Goal: Check status: Check status

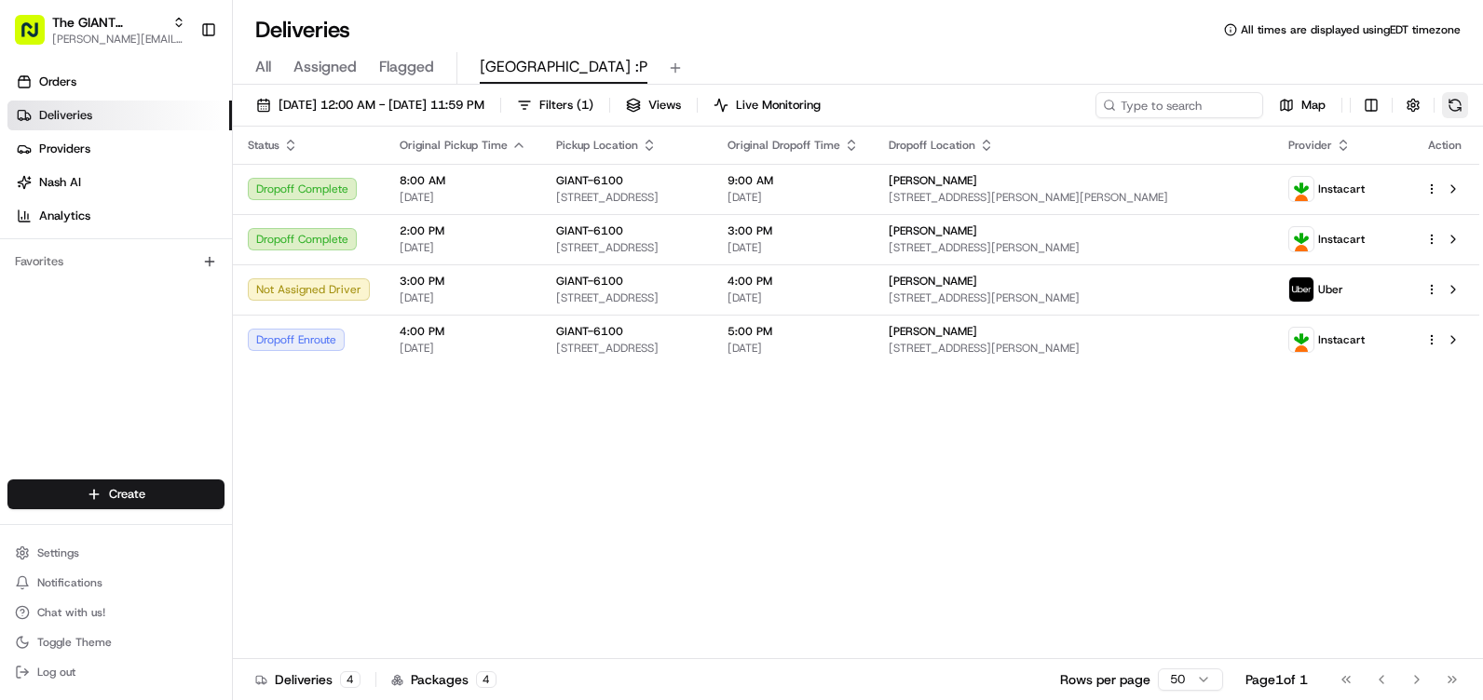
click at [1446, 107] on button at bounding box center [1455, 105] width 26 height 26
click at [1452, 102] on button at bounding box center [1455, 105] width 26 height 26
click at [1458, 108] on button at bounding box center [1455, 105] width 26 height 26
click at [1448, 108] on button at bounding box center [1455, 105] width 26 height 26
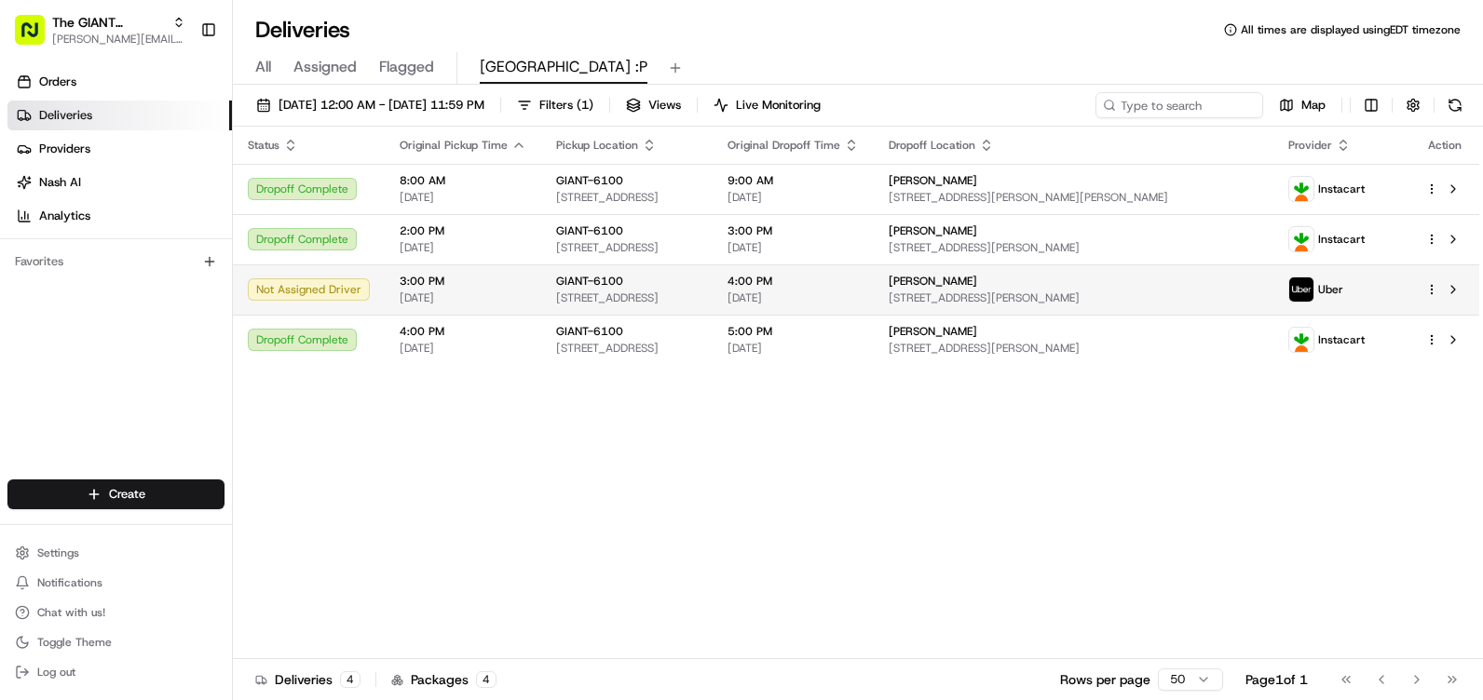
click at [1206, 292] on span "[STREET_ADDRESS][PERSON_NAME]" at bounding box center [1074, 298] width 370 height 15
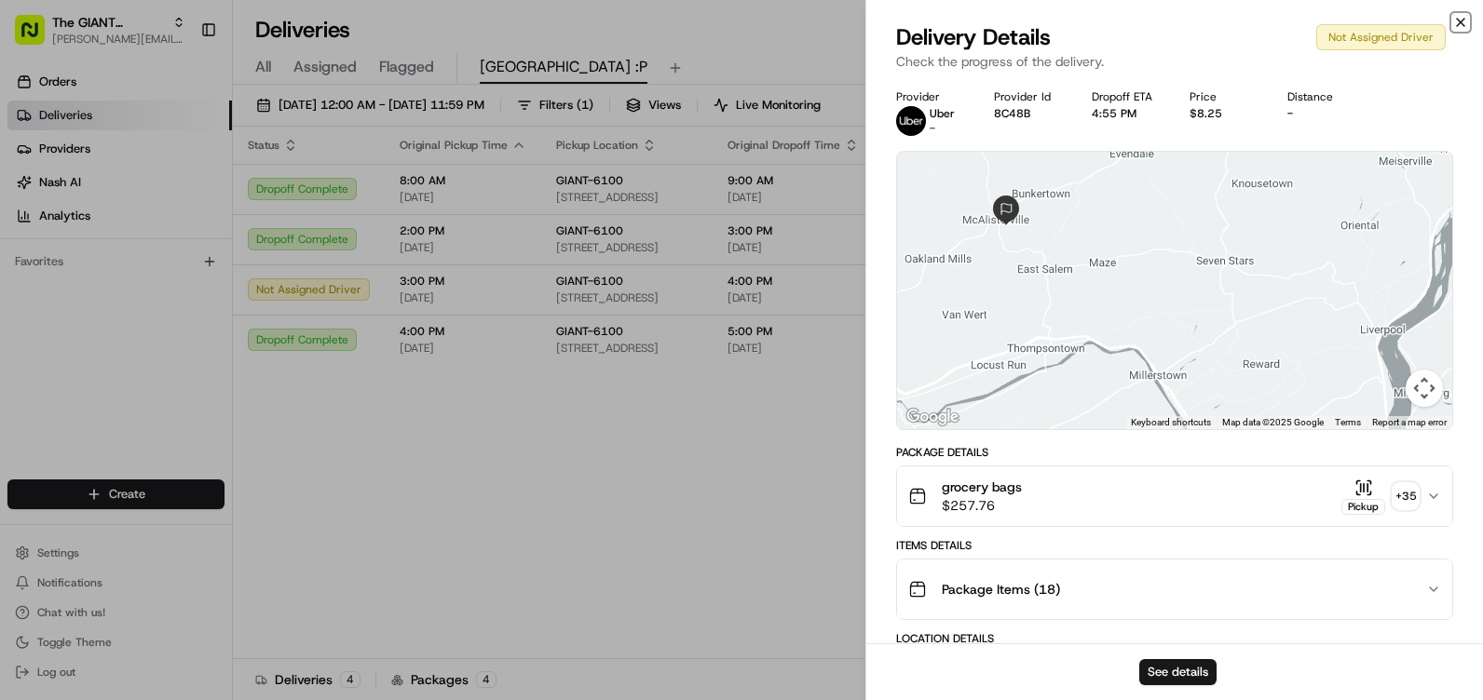
click at [1466, 23] on icon "button" at bounding box center [1460, 22] width 15 height 15
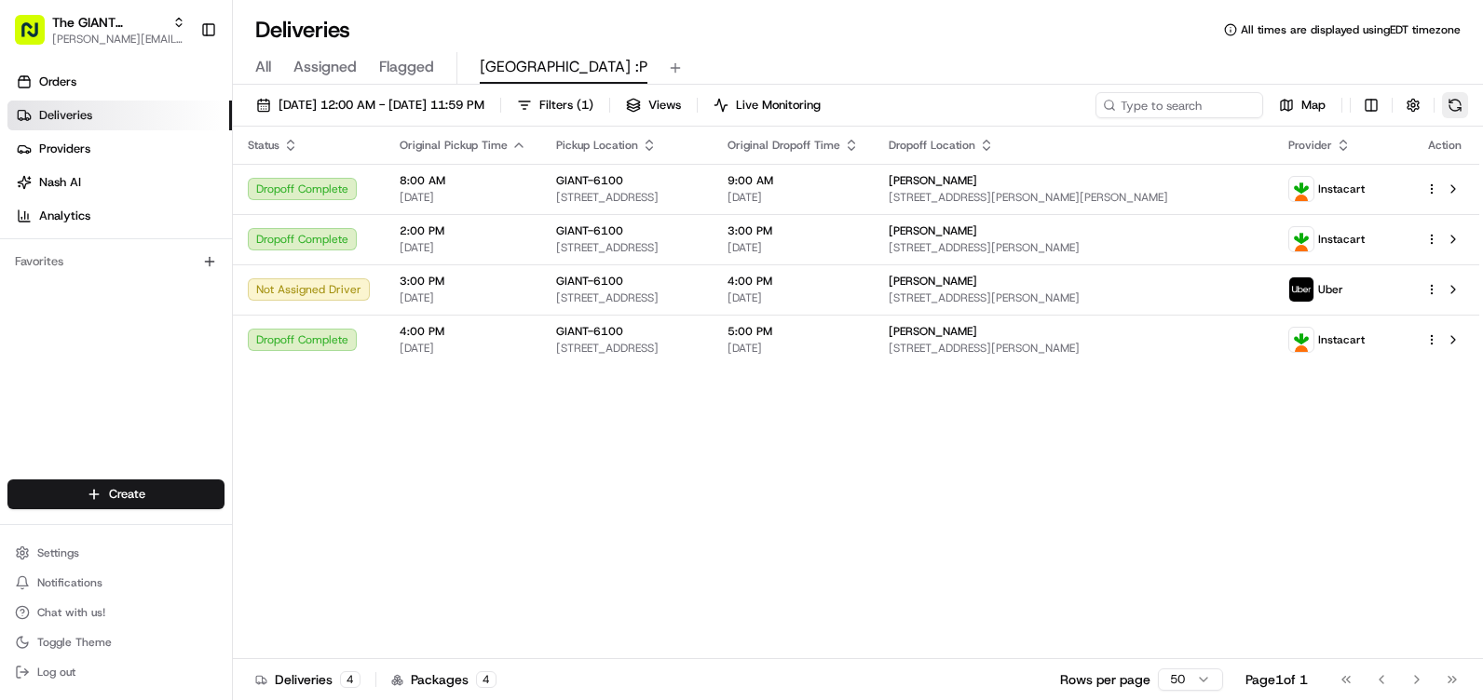
click at [1466, 97] on button at bounding box center [1455, 105] width 26 height 26
click at [1468, 110] on div "[DATE] 12:00 AM - [DATE] 11:59 PM Filters ( 1 ) Views Live Monitoring Map" at bounding box center [858, 109] width 1250 height 34
click at [1460, 103] on button at bounding box center [1455, 105] width 26 height 26
click at [1438, 98] on div "Map" at bounding box center [1281, 105] width 373 height 26
drag, startPoint x: 1438, startPoint y: 98, endPoint x: 1452, endPoint y: 98, distance: 14.0
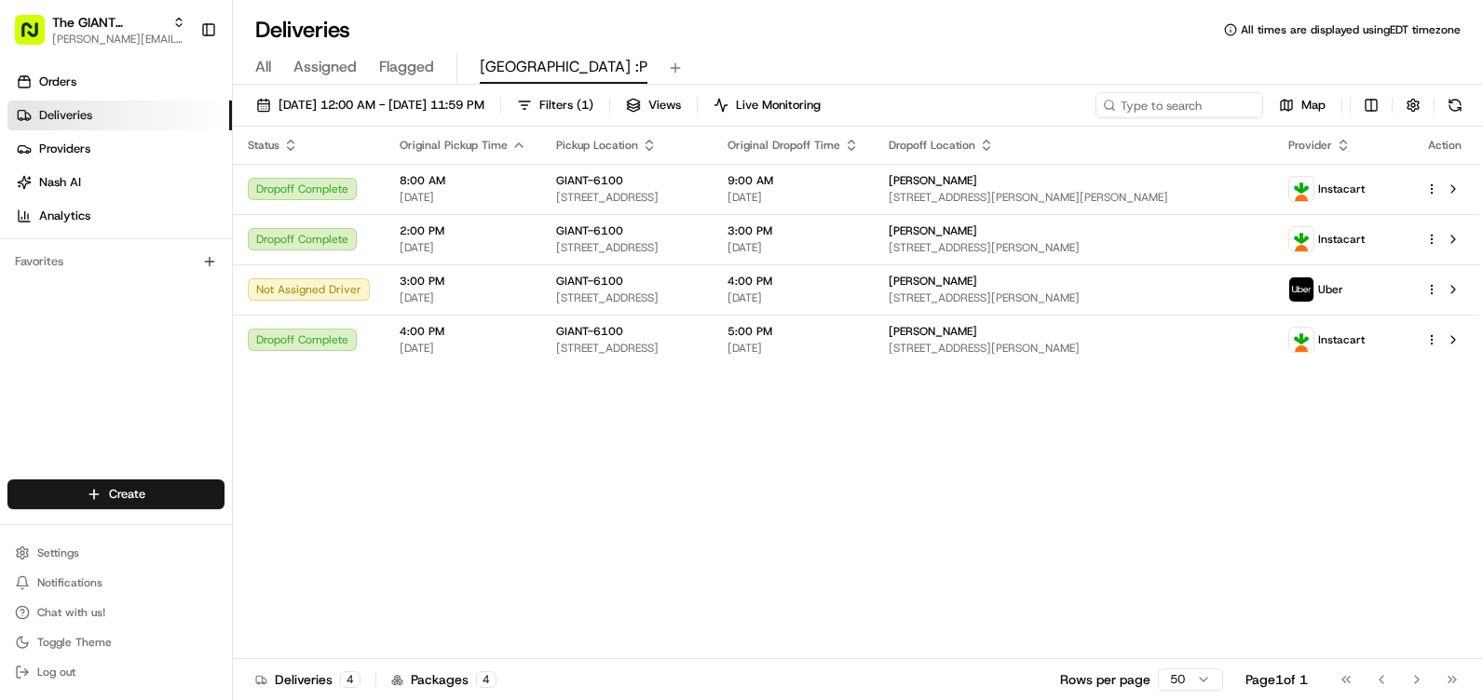
click at [1452, 98] on button at bounding box center [1455, 105] width 26 height 26
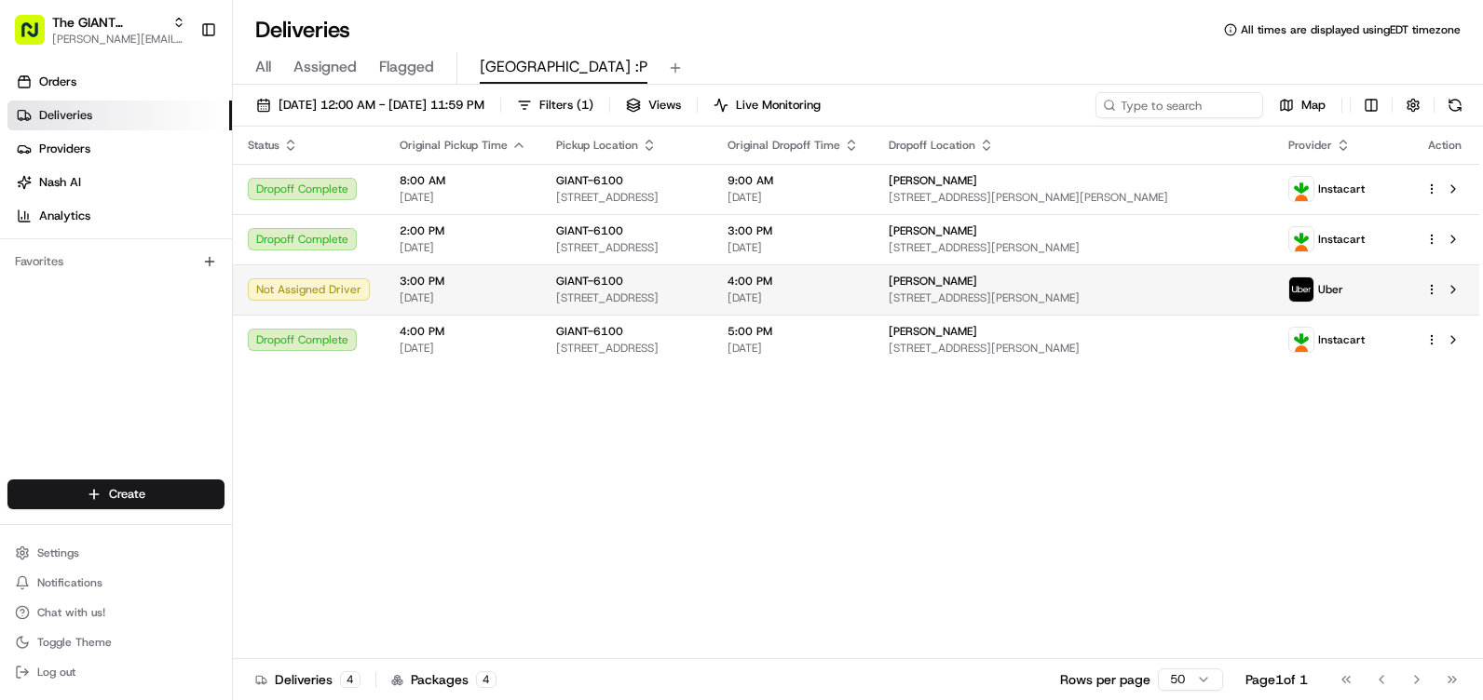
click at [1127, 285] on div "[PERSON_NAME]" at bounding box center [1074, 281] width 370 height 15
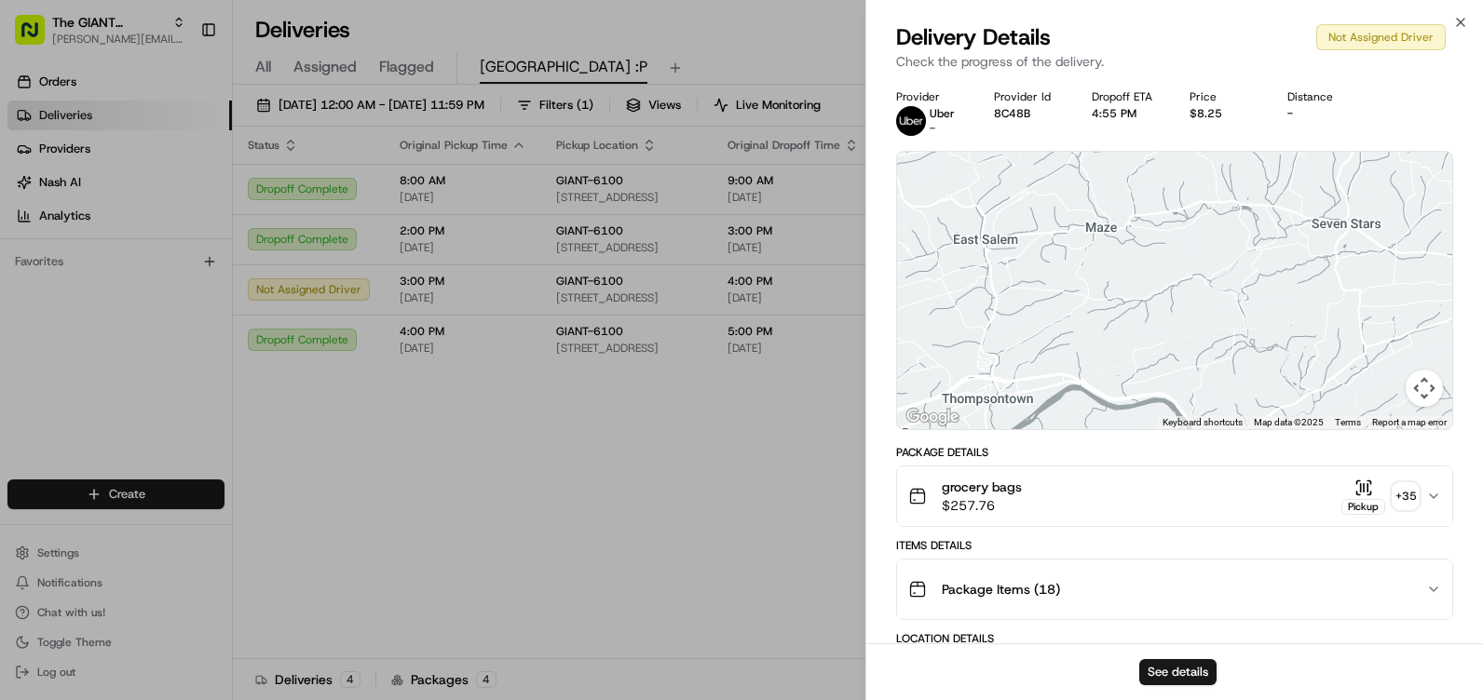
click at [1461, 6] on div "Close Delivery Details Not Assigned Driver Check the progress of the delivery. …" at bounding box center [1174, 350] width 618 height 700
click at [1461, 14] on div "Close Delivery Details Not Assigned Driver Check the progress of the delivery. …" at bounding box center [1174, 350] width 618 height 700
click at [1470, 13] on div "Close Delivery Details Not Assigned Driver Check the progress of the delivery. …" at bounding box center [1174, 350] width 618 height 700
click at [1467, 12] on div "Close Delivery Details Not Assigned Driver Check the progress of the delivery. …" at bounding box center [1174, 350] width 618 height 700
click at [1463, 15] on icon "button" at bounding box center [1460, 22] width 15 height 15
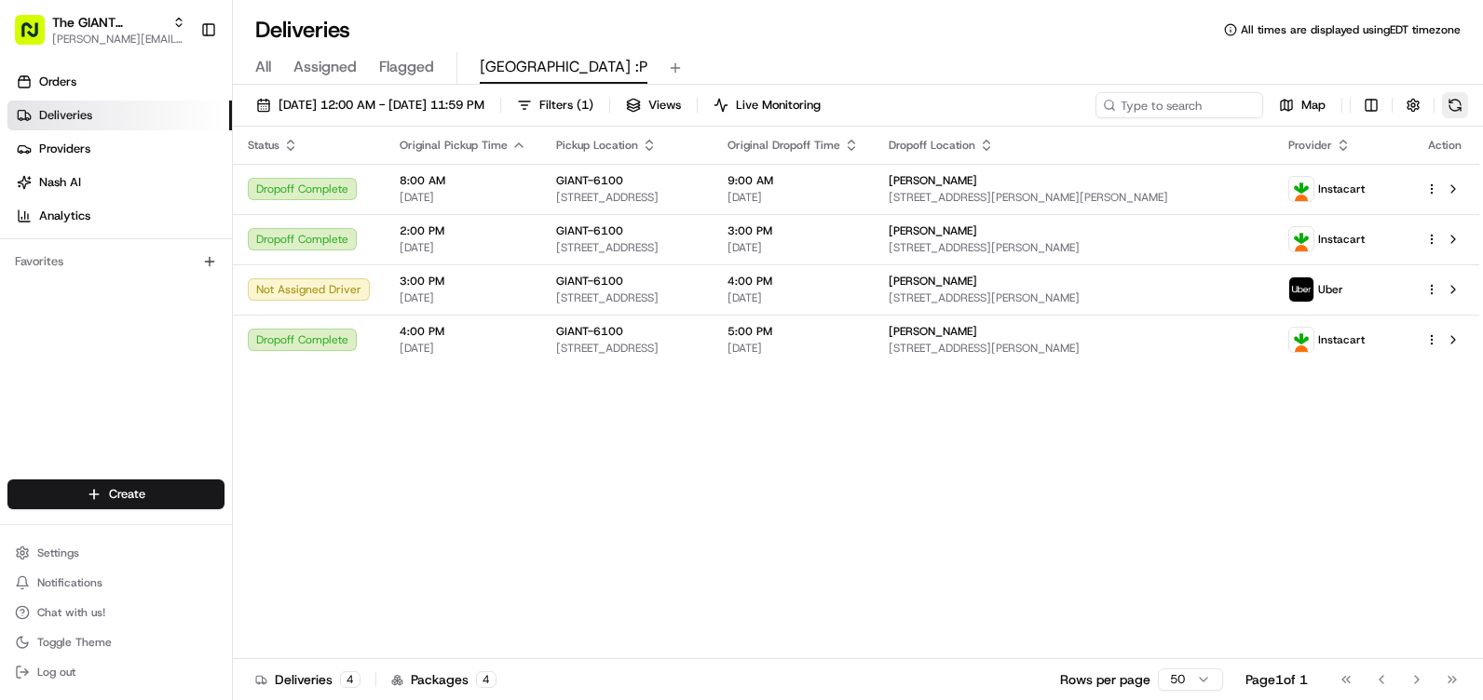
click at [1450, 92] on button at bounding box center [1455, 105] width 26 height 26
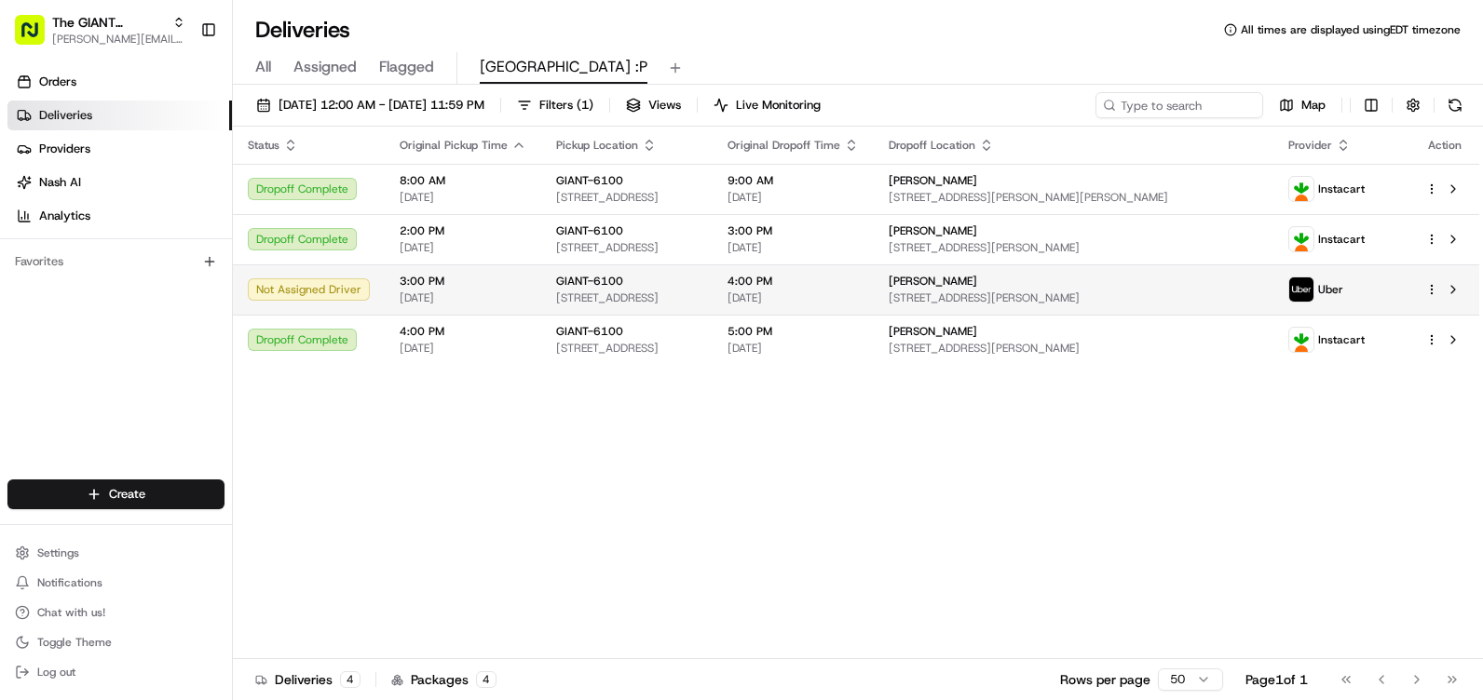
click at [456, 298] on span "[DATE]" at bounding box center [463, 298] width 127 height 15
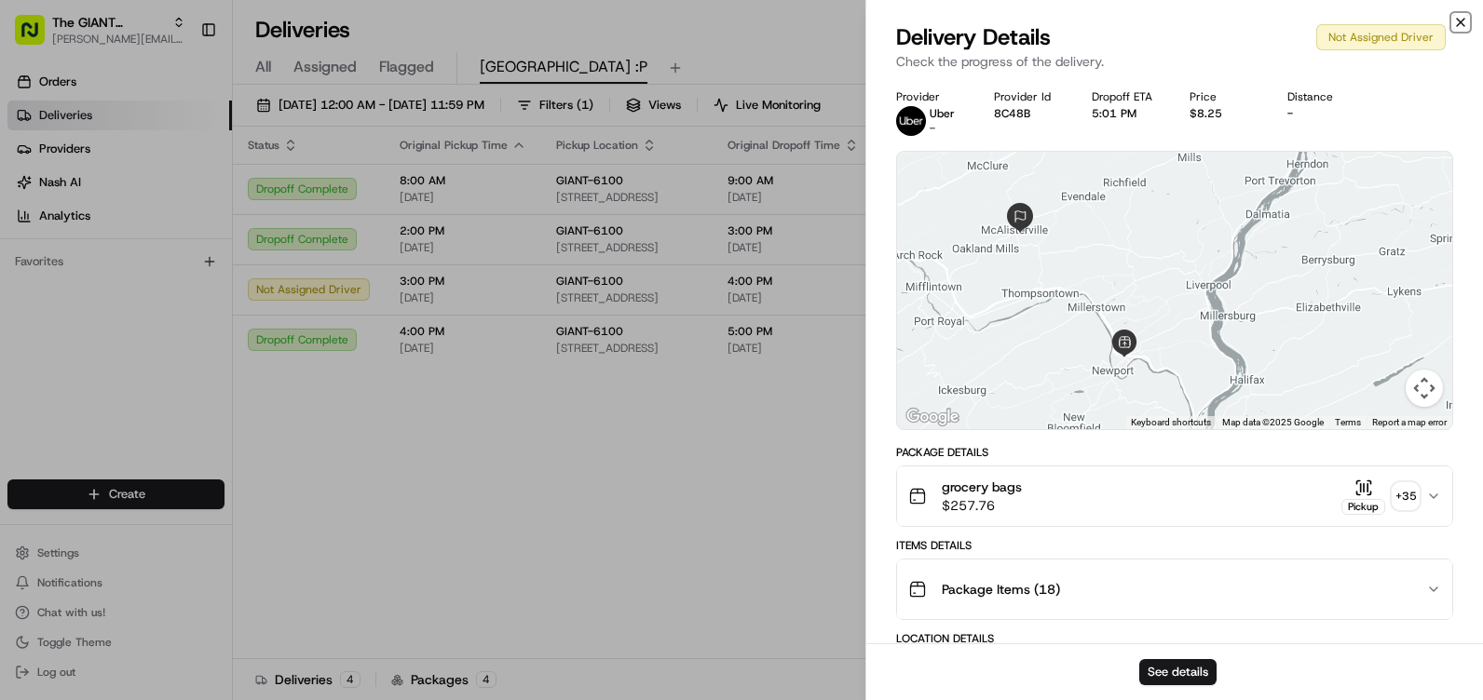
click at [1454, 20] on icon "button" at bounding box center [1460, 22] width 15 height 15
